Goal: Find specific page/section

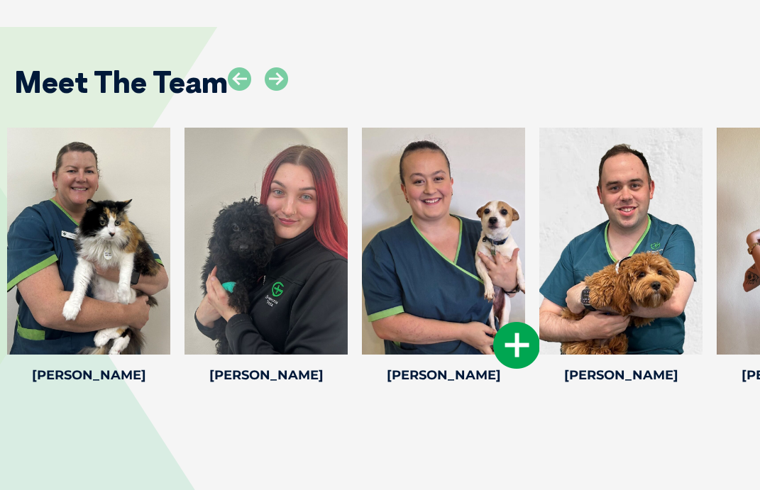
scroll to position [2235, 0]
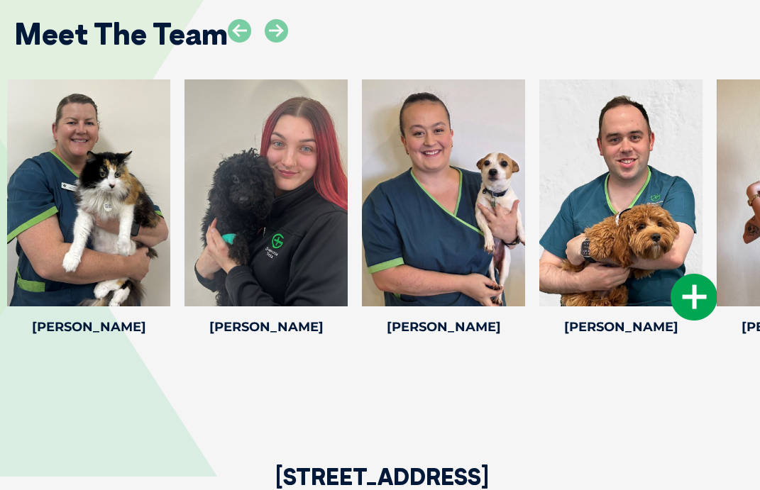
scroll to position [2271, 0]
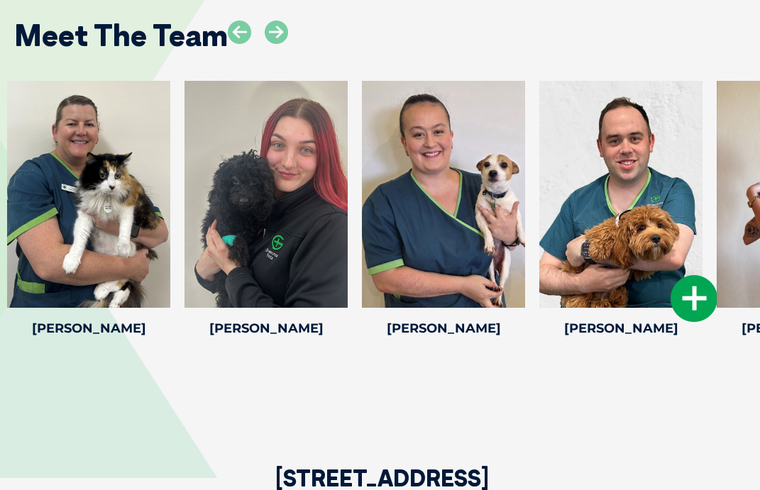
scroll to position [2270, 0]
click at [699, 302] on icon at bounding box center [694, 298] width 47 height 47
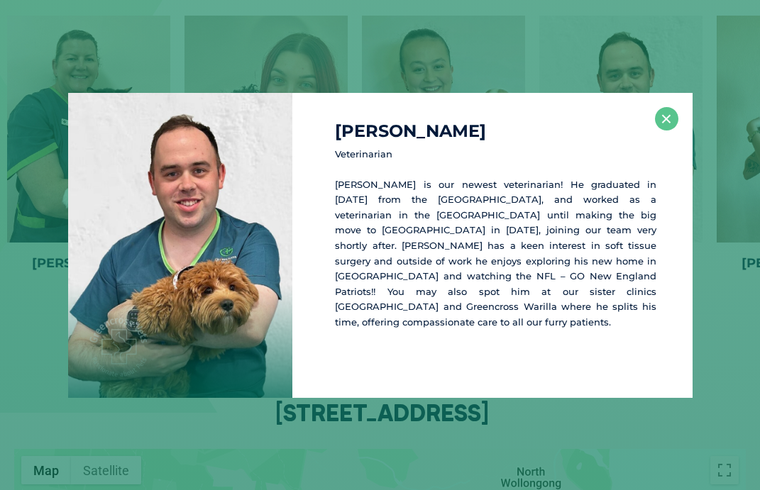
scroll to position [2336, 0]
click at [670, 117] on button "×" at bounding box center [666, 118] width 23 height 23
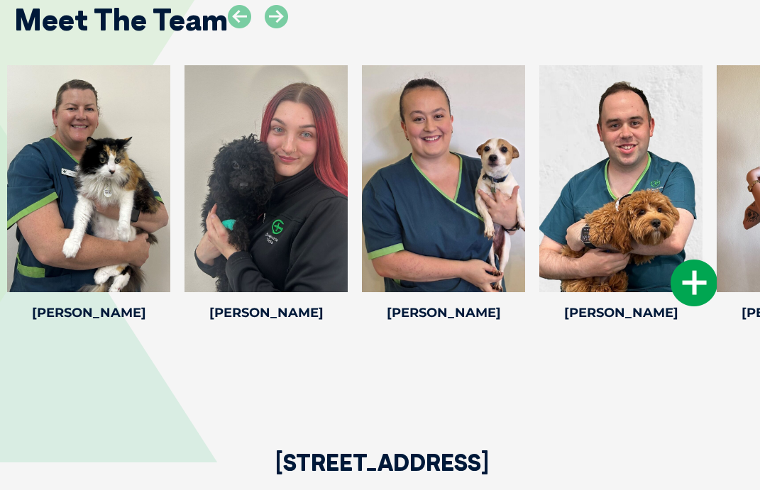
scroll to position [2279, 0]
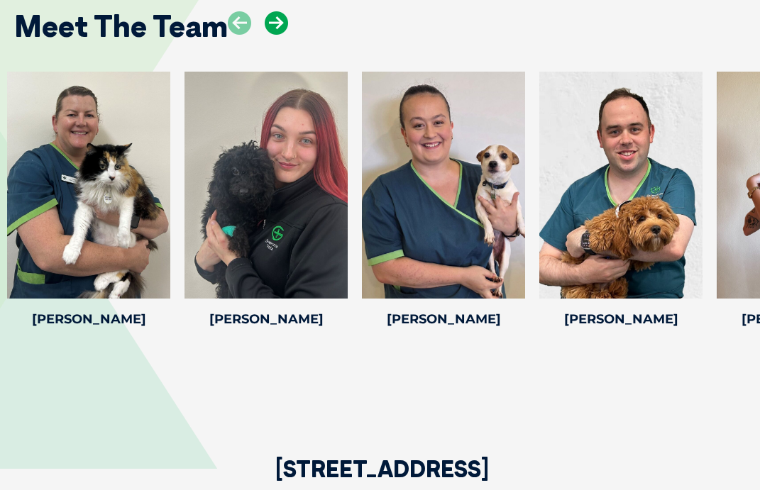
click at [274, 26] on icon at bounding box center [276, 22] width 23 height 23
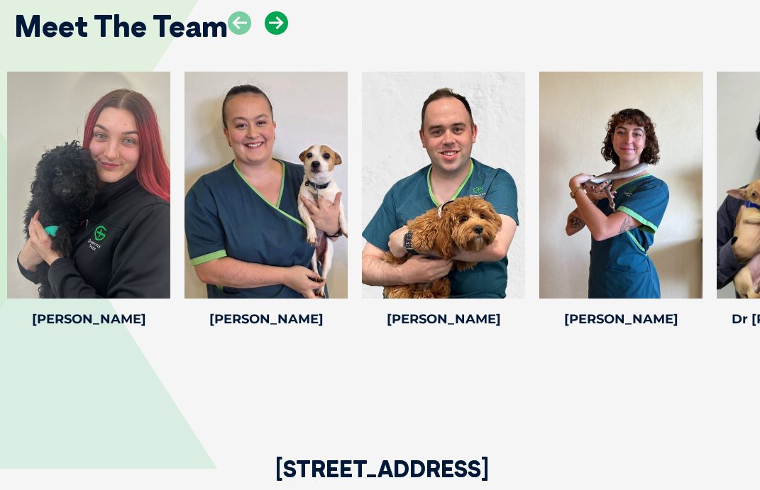
click at [275, 27] on icon at bounding box center [276, 22] width 23 height 23
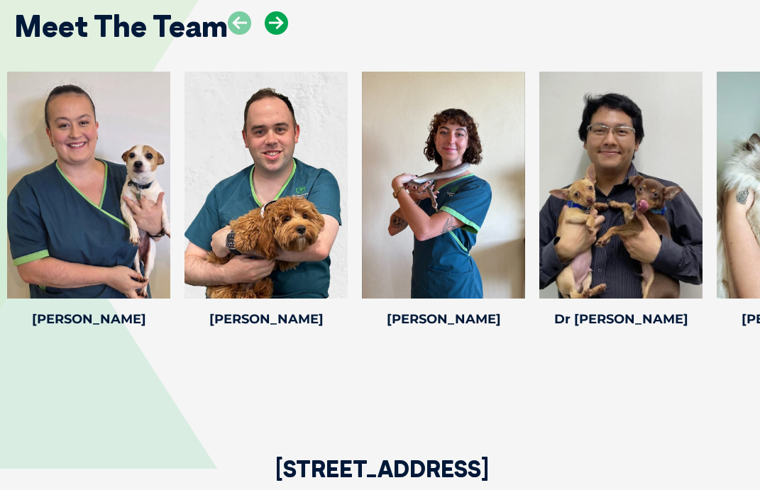
click at [275, 27] on icon at bounding box center [276, 22] width 23 height 23
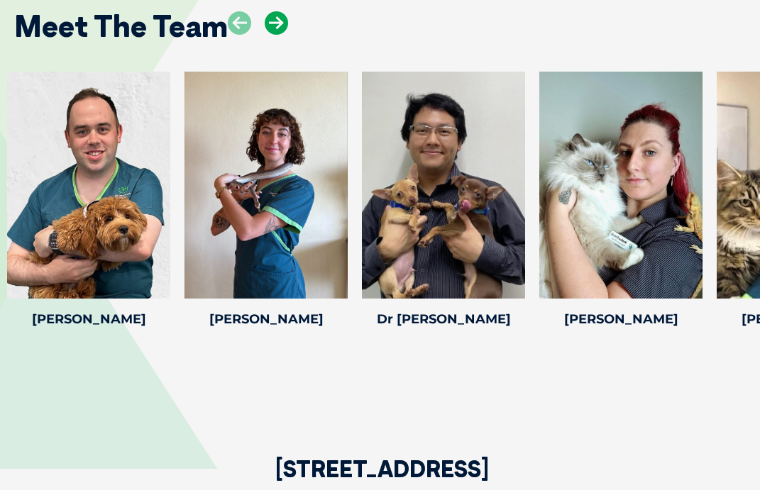
click at [277, 33] on icon at bounding box center [276, 22] width 23 height 23
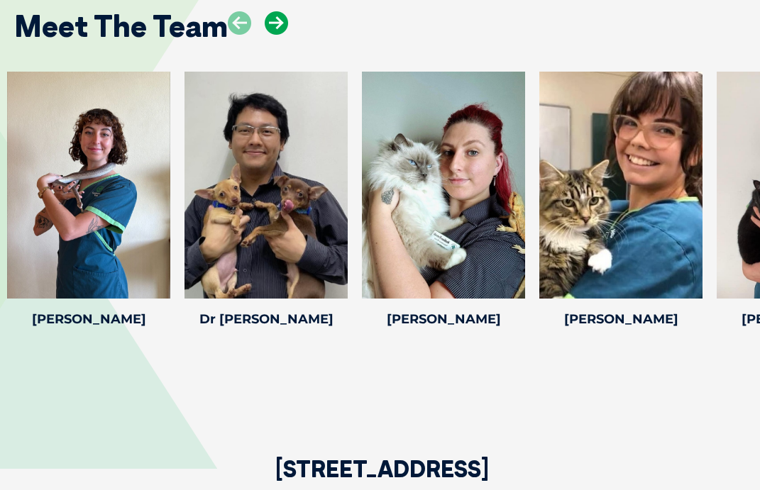
click at [277, 33] on icon at bounding box center [276, 22] width 23 height 23
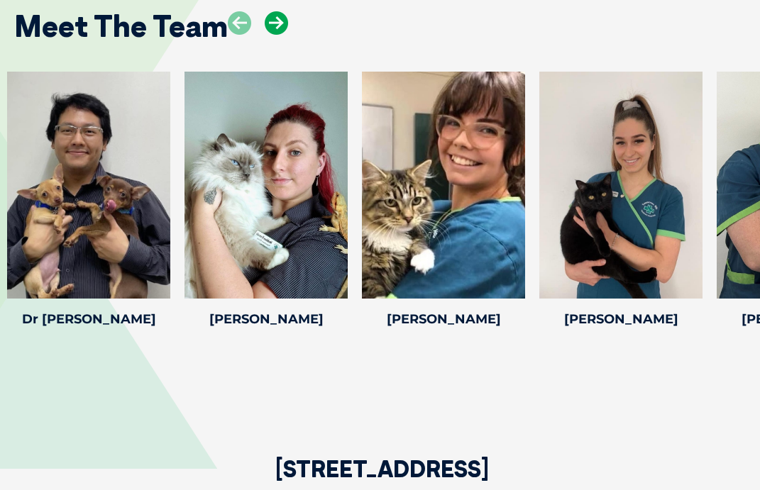
click at [277, 33] on icon at bounding box center [276, 22] width 23 height 23
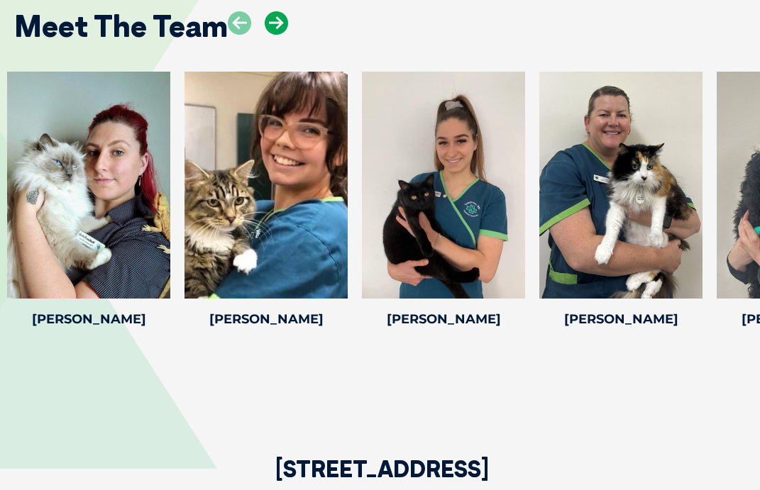
click at [277, 33] on icon at bounding box center [276, 22] width 23 height 23
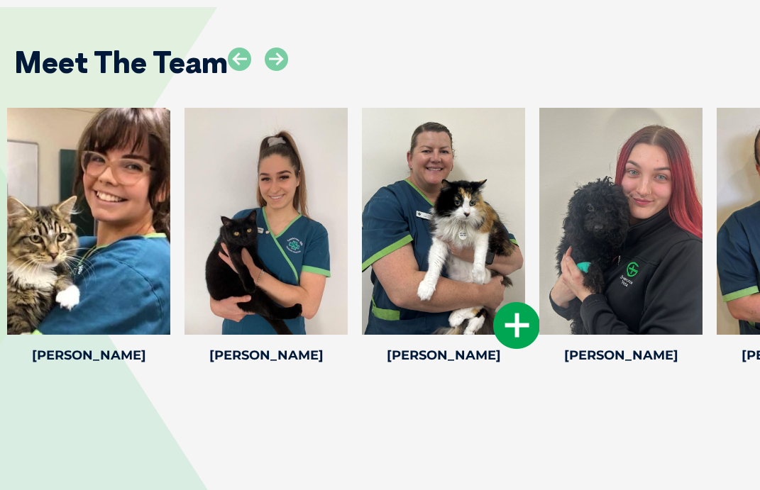
scroll to position [2240, 0]
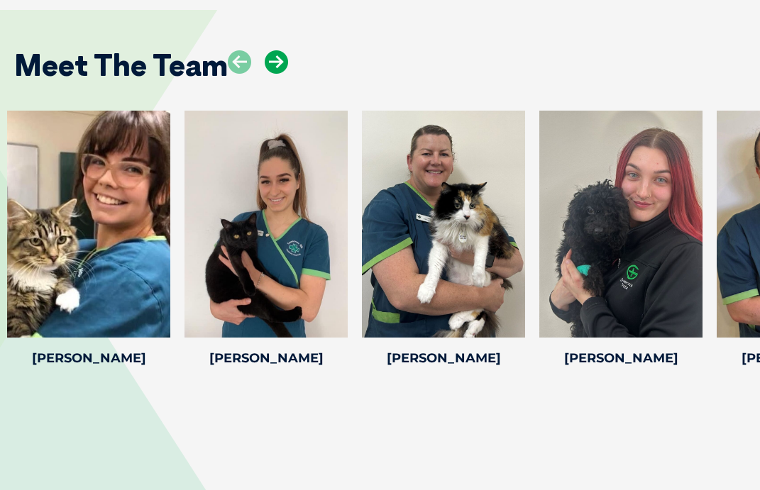
click at [272, 74] on icon at bounding box center [276, 61] width 23 height 23
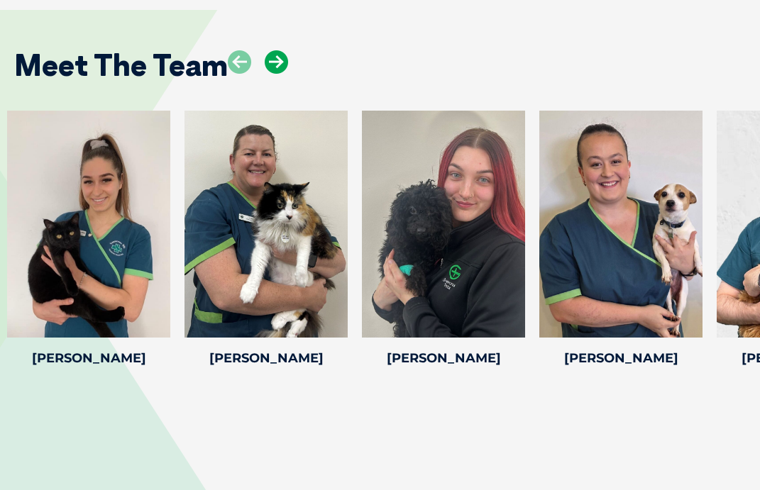
click at [273, 74] on icon at bounding box center [276, 61] width 23 height 23
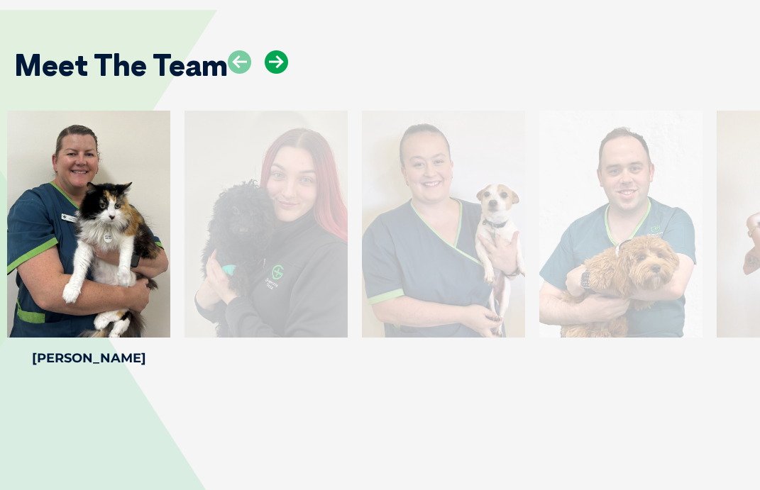
click at [272, 74] on icon at bounding box center [276, 61] width 23 height 23
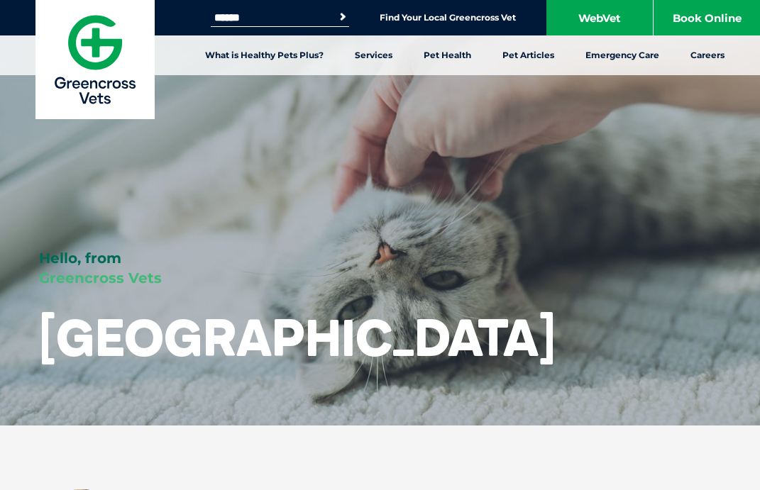
scroll to position [0, 0]
